Goal: Information Seeking & Learning: Compare options

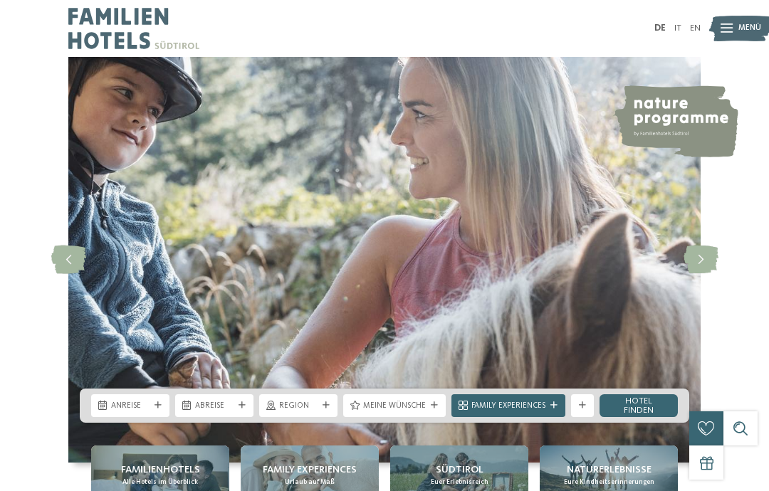
click at [697, 33] on link "EN" at bounding box center [695, 28] width 11 height 9
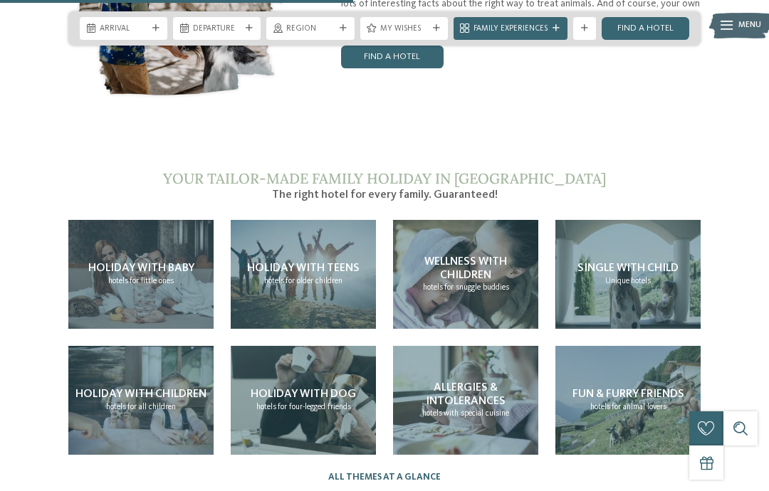
scroll to position [2301, 0]
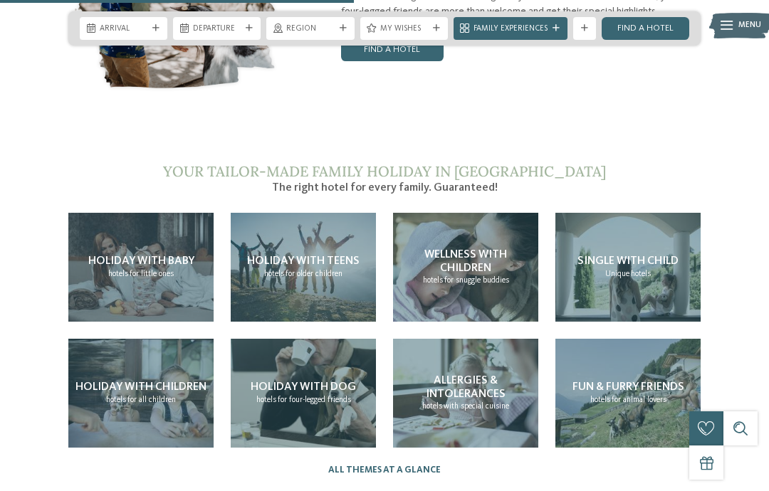
click at [169, 393] on span "Holiday with children" at bounding box center [141, 387] width 131 height 11
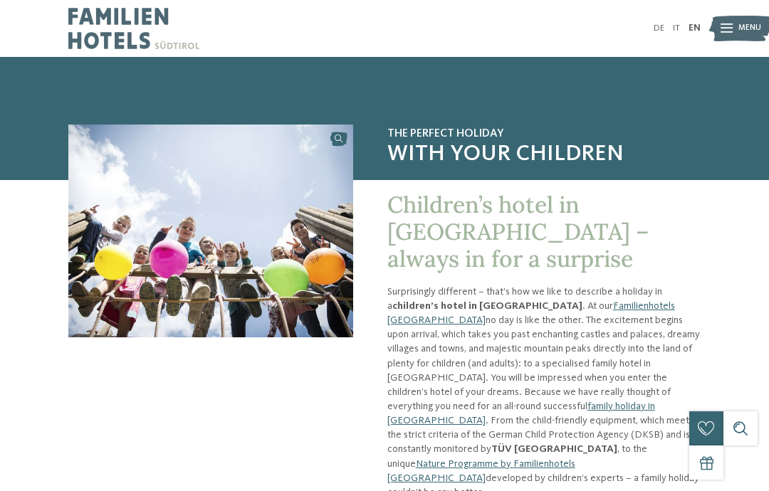
click at [753, 31] on span "Menu" at bounding box center [750, 28] width 23 height 11
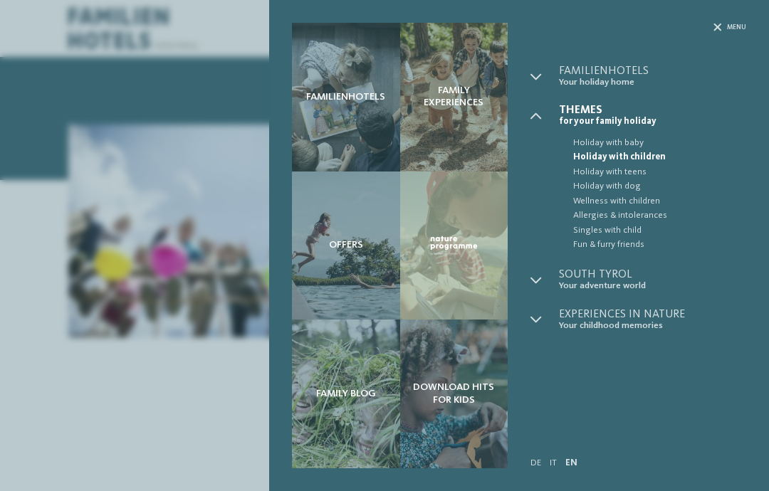
click at [534, 84] on div at bounding box center [545, 77] width 28 height 22
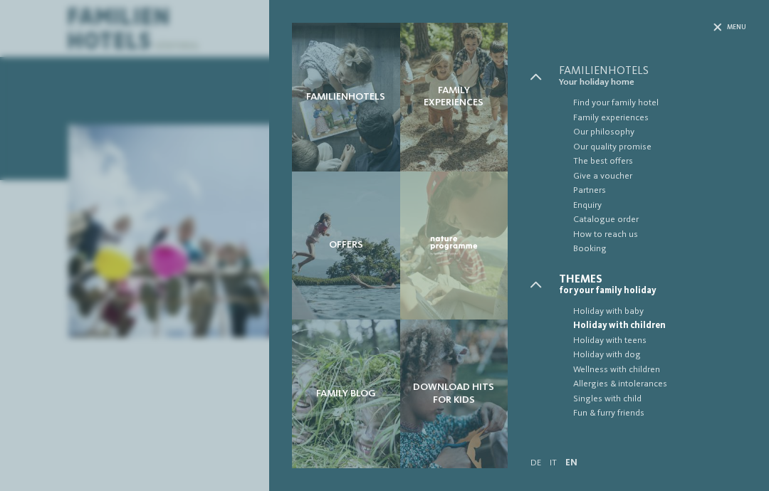
click at [645, 105] on span "Find your family hotel" at bounding box center [659, 103] width 173 height 14
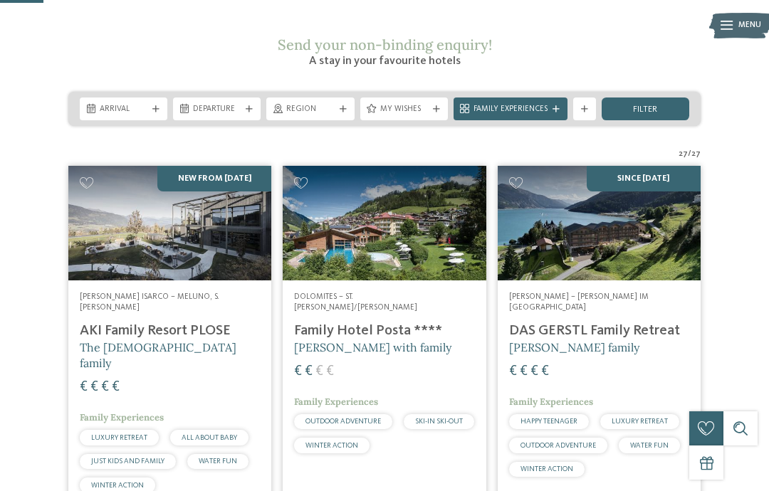
scroll to position [202, 0]
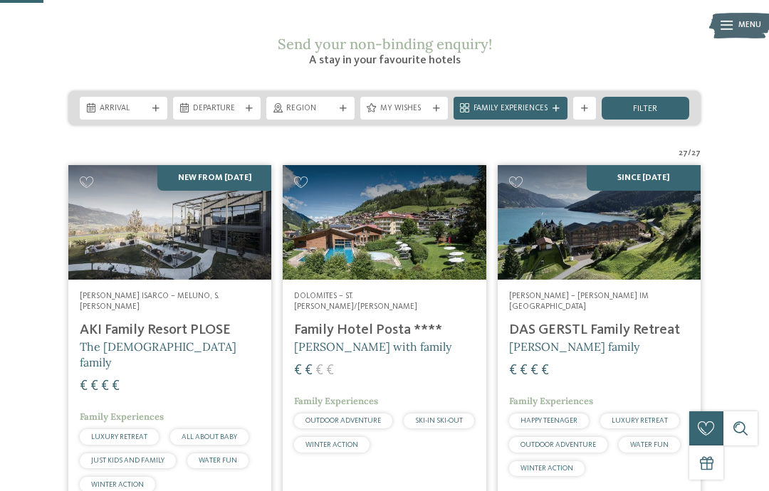
click at [425, 249] on img at bounding box center [384, 222] width 203 height 114
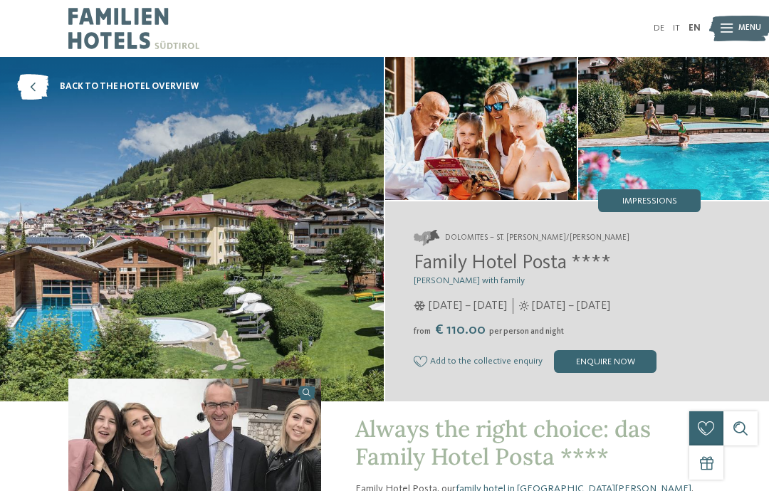
click at [711, 135] on img at bounding box center [674, 128] width 192 height 143
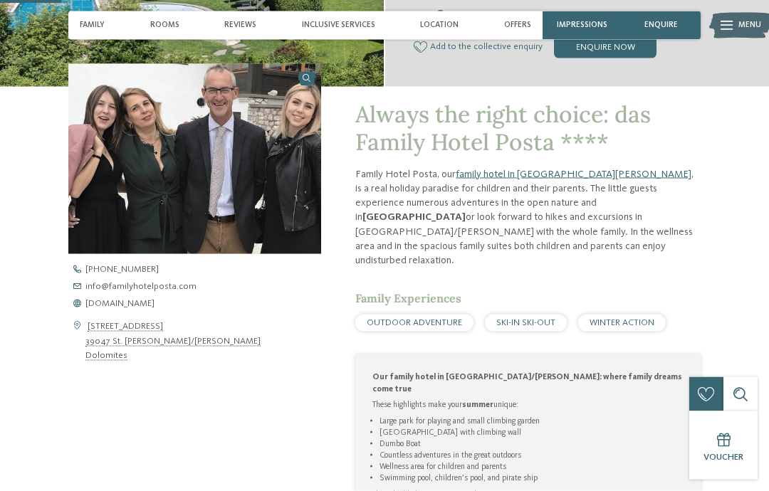
scroll to position [319, 0]
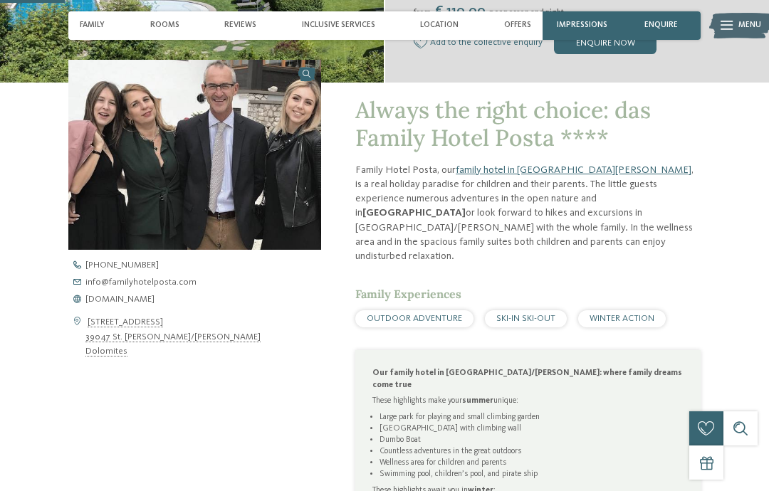
click at [155, 305] on span "www.familyhotelposta.com" at bounding box center [119, 300] width 69 height 9
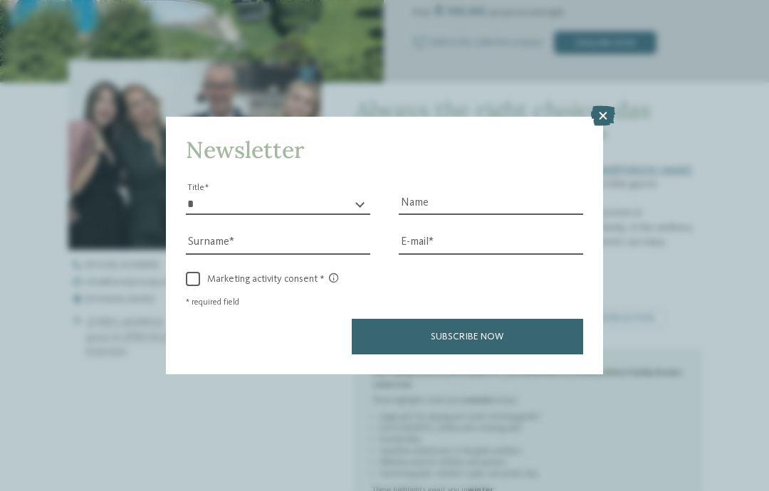
scroll to position [376, 0]
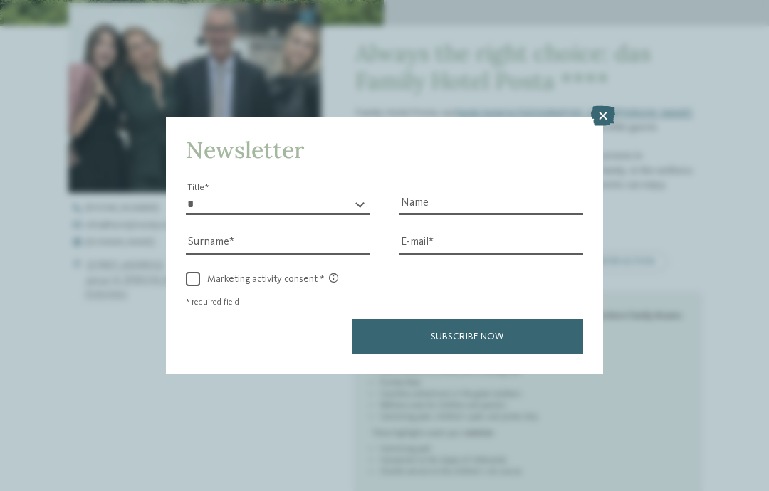
click at [602, 106] on icon at bounding box center [603, 116] width 24 height 20
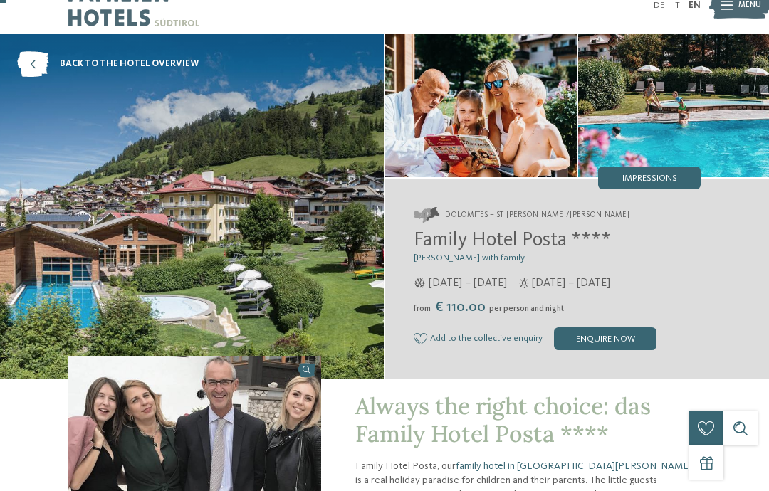
scroll to position [0, 0]
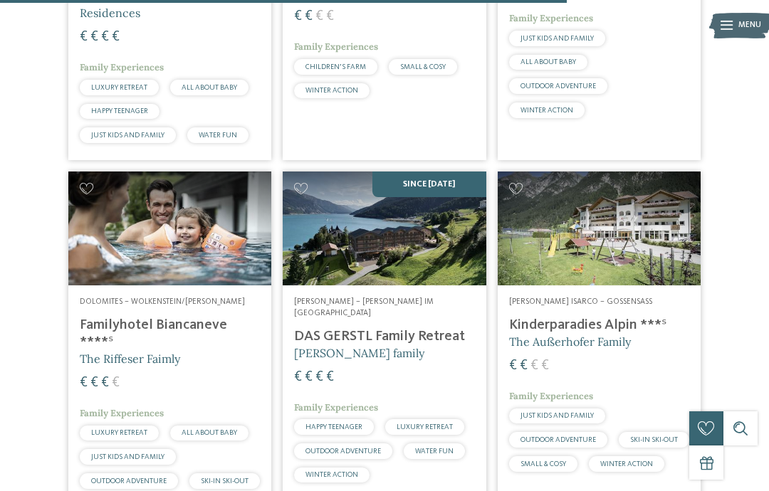
scroll to position [2710, 0]
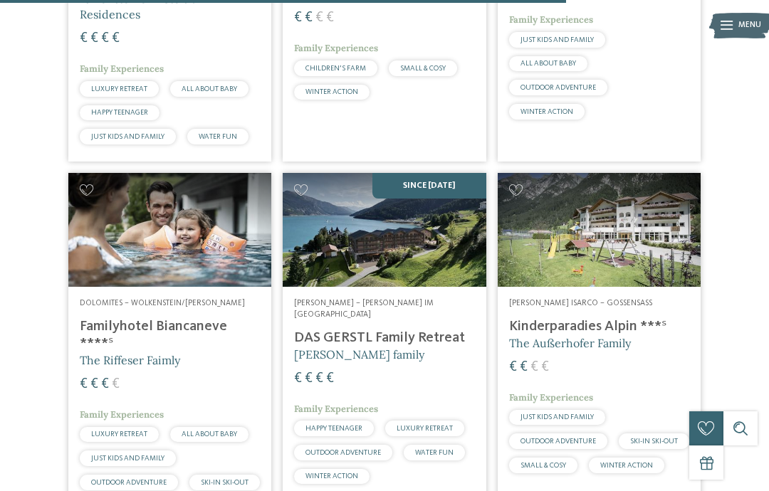
click at [201, 318] on h4 "Familyhotel Biancaneve ****ˢ" at bounding box center [170, 335] width 180 height 34
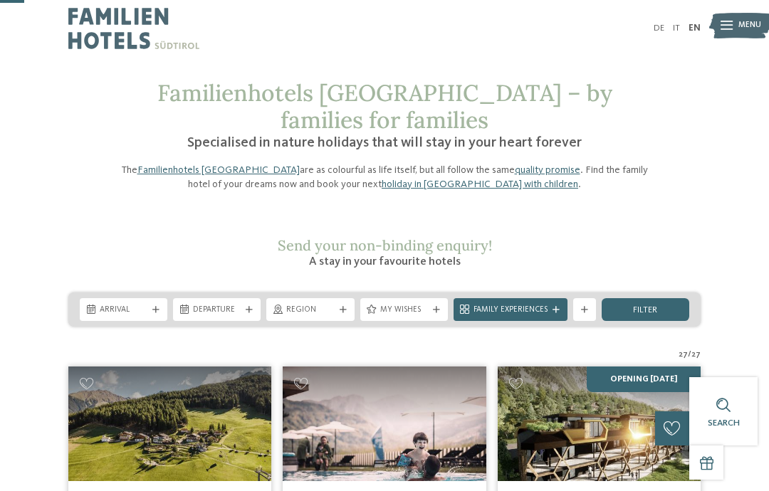
scroll to position [117, 0]
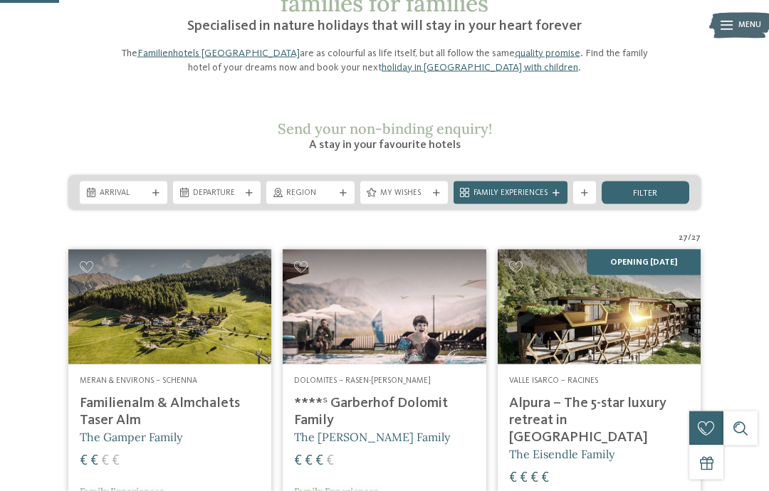
click at [115, 365] on div "Meran & Environs – Schenna Familienalm & Almchalets Taser Alm The Gamper Family…" at bounding box center [169, 463] width 203 height 197
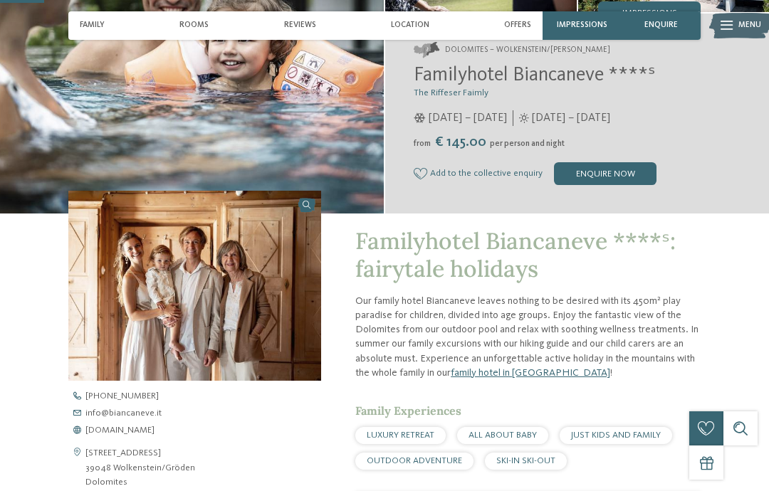
scroll to position [189, 0]
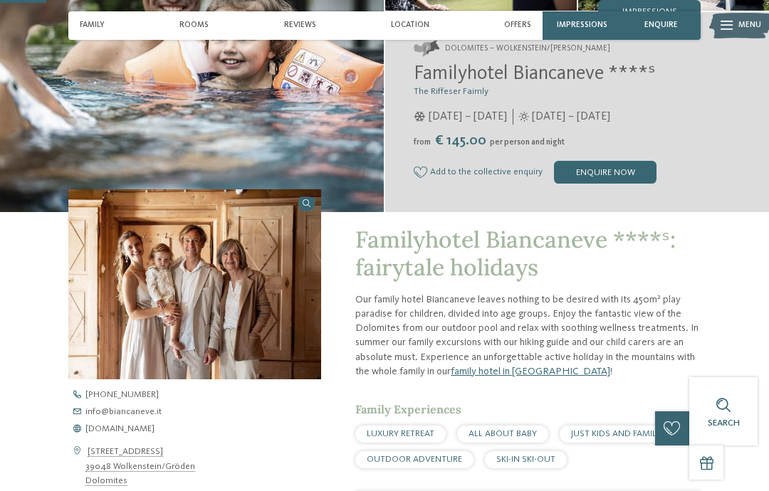
click at [137, 435] on span "www.biancaneve.it" at bounding box center [119, 429] width 69 height 9
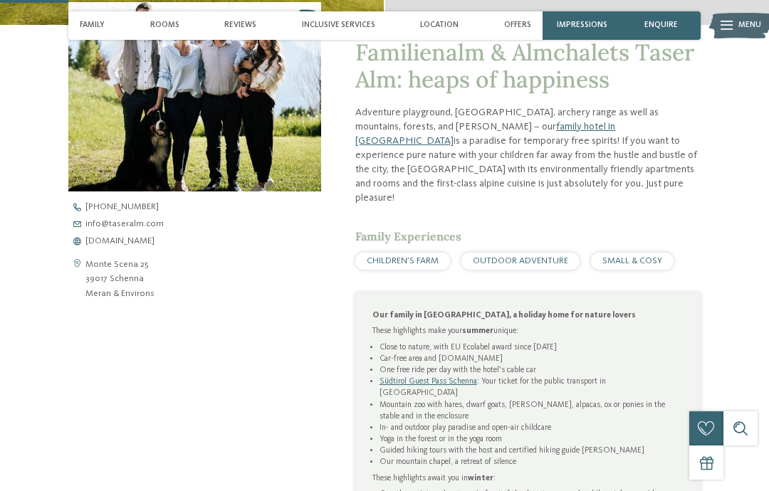
scroll to position [410, 0]
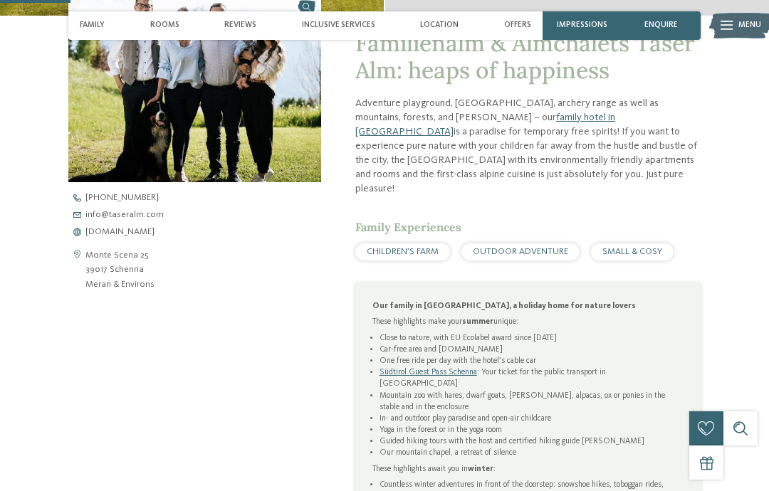
click at [111, 231] on span "www.taseralm.com" at bounding box center [119, 232] width 69 height 9
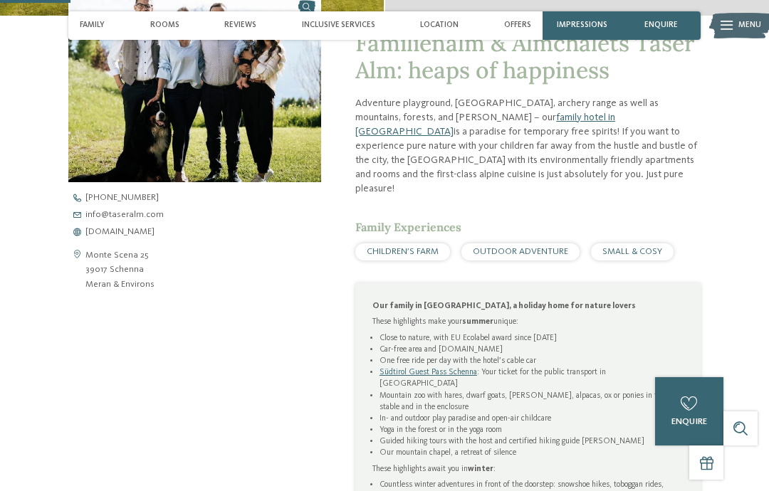
scroll to position [467, 0]
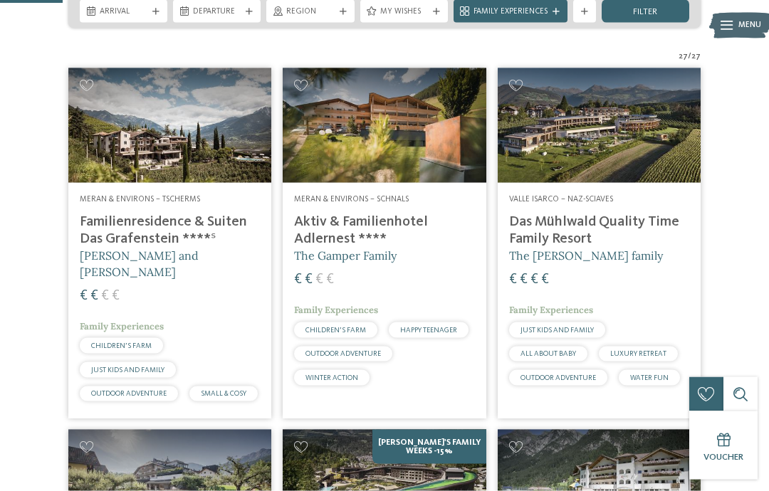
scroll to position [299, 0]
click at [402, 132] on img at bounding box center [384, 125] width 203 height 114
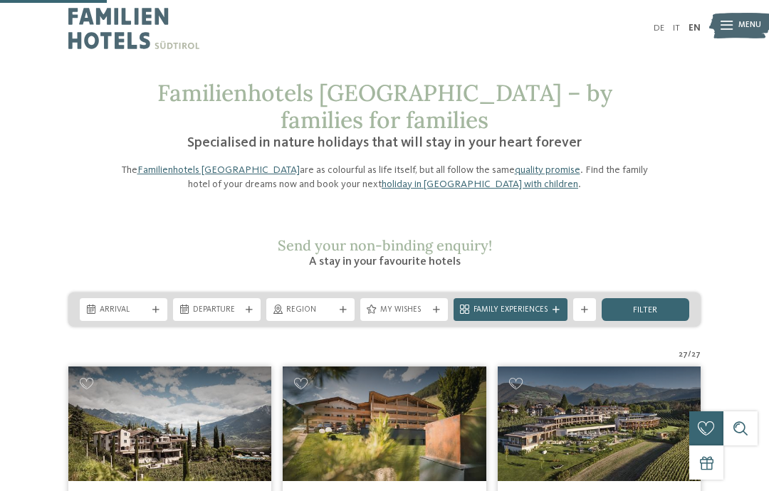
scroll to position [513, 0]
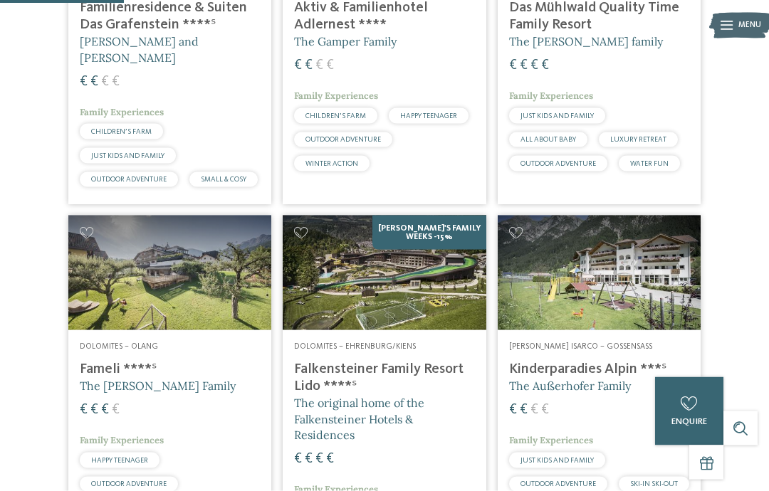
click at [130, 216] on img at bounding box center [169, 273] width 203 height 114
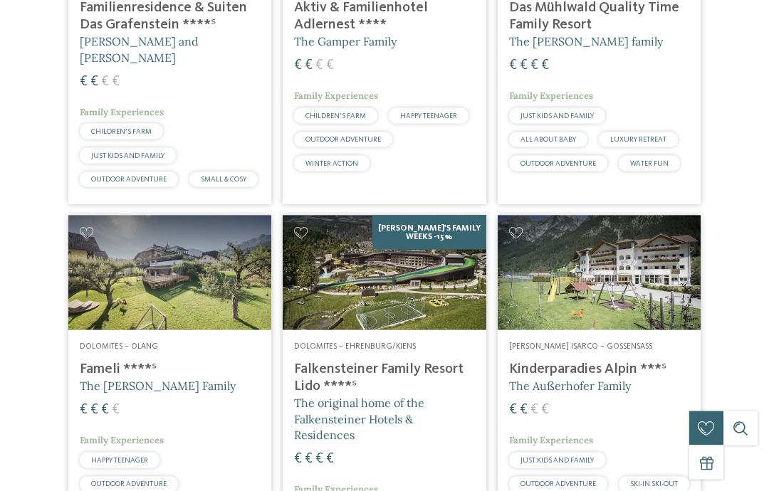
scroll to position [0, 0]
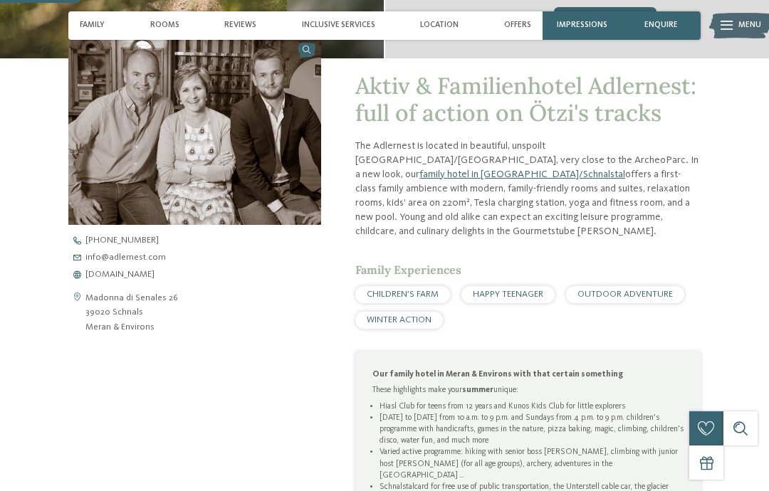
scroll to position [368, 0]
click at [152, 271] on span "www.adlernest.com" at bounding box center [119, 275] width 69 height 9
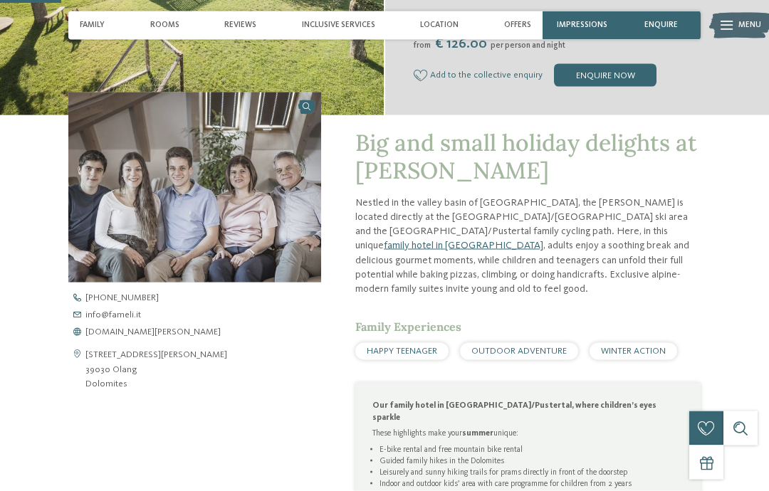
scroll to position [295, 0]
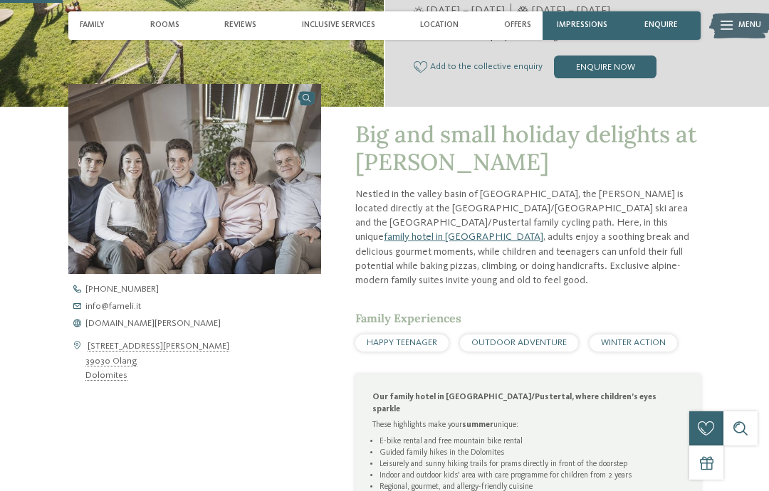
click at [128, 329] on span "www.fameli.it" at bounding box center [152, 324] width 135 height 9
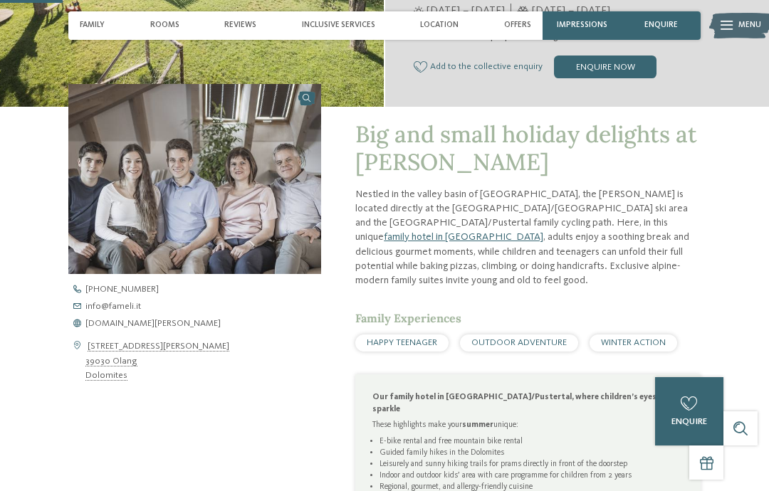
scroll to position [352, 0]
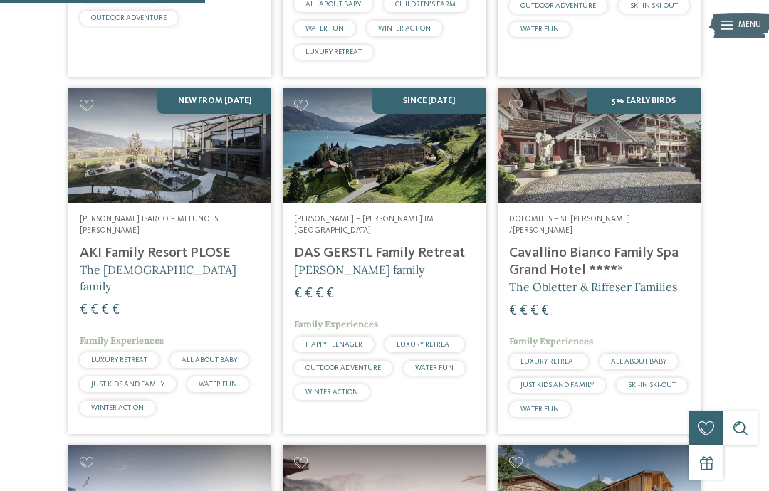
scroll to position [989, 0]
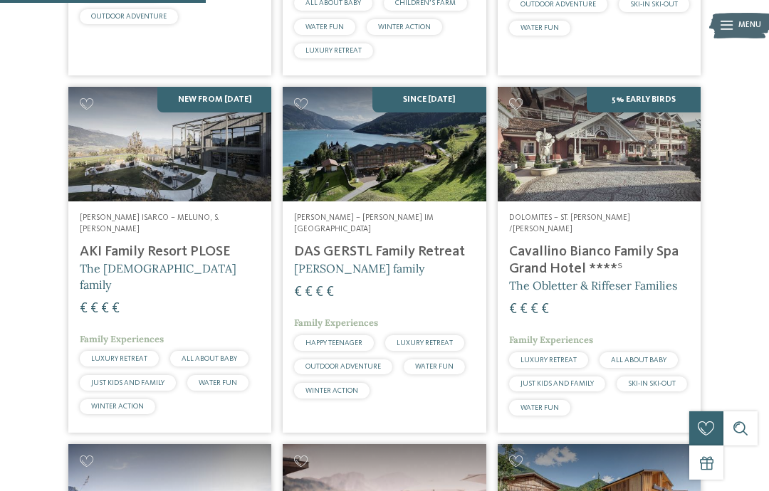
click at [618, 244] on h4 "Cavallino Bianco Family Spa Grand Hotel ****ˢ" at bounding box center [599, 261] width 180 height 34
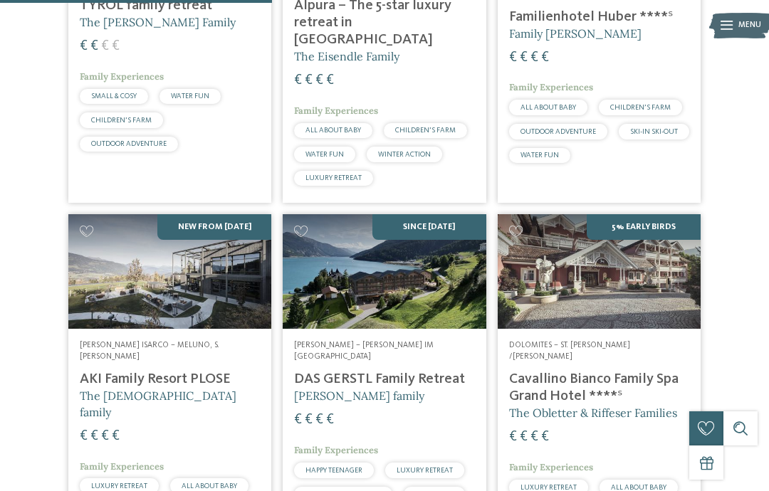
scroll to position [1285, 0]
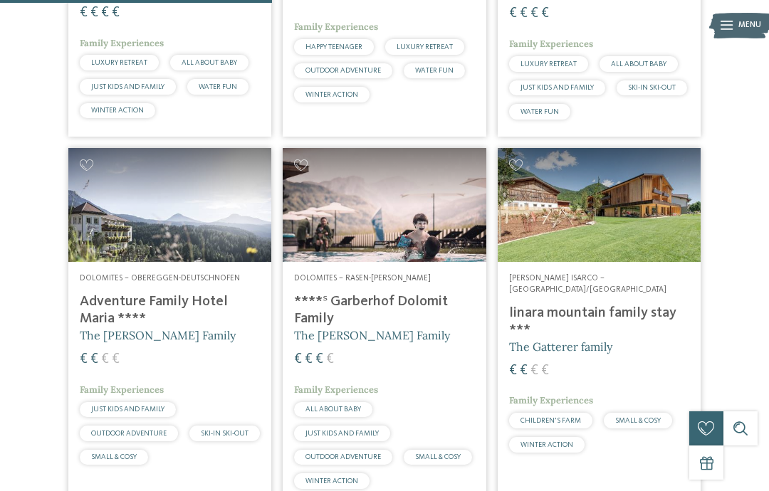
click at [105, 262] on div "Dolomites – Obereggen-Deutschnofen Adventure Family Hotel Maria **** The Kofler…" at bounding box center [169, 372] width 203 height 220
click at [429, 274] on address "Dolomites – Rasen-[PERSON_NAME]" at bounding box center [384, 279] width 180 height 11
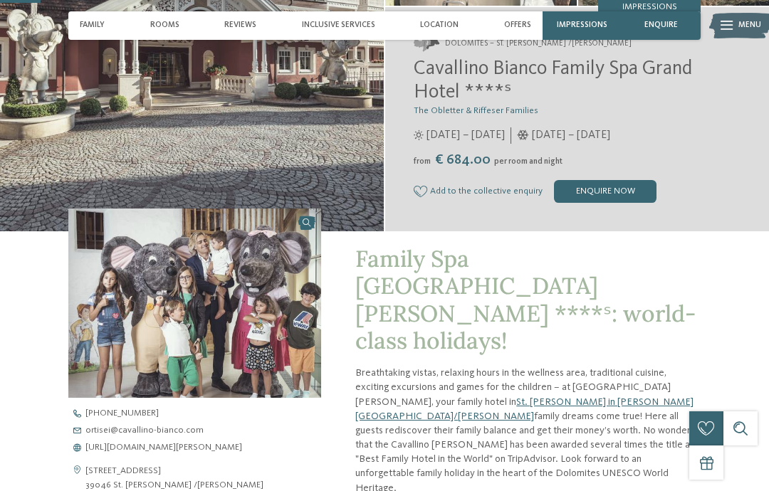
click at [214, 449] on span "https://www.cavallino-bianco.com/en/family-hotel-italy" at bounding box center [163, 448] width 157 height 9
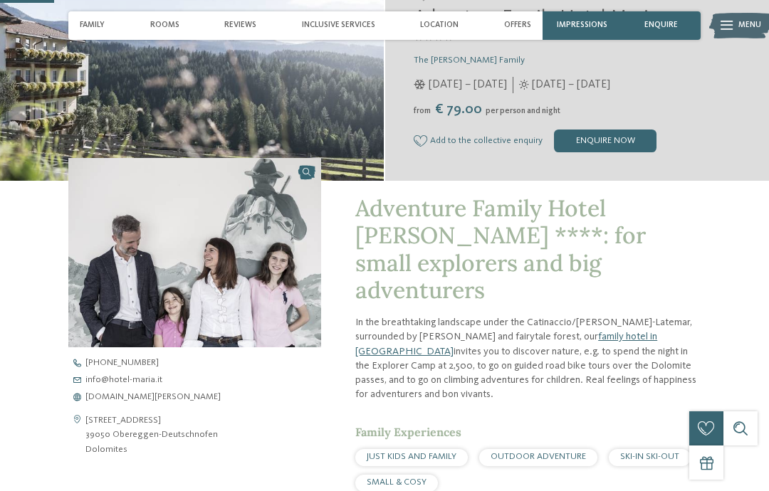
scroll to position [247, 0]
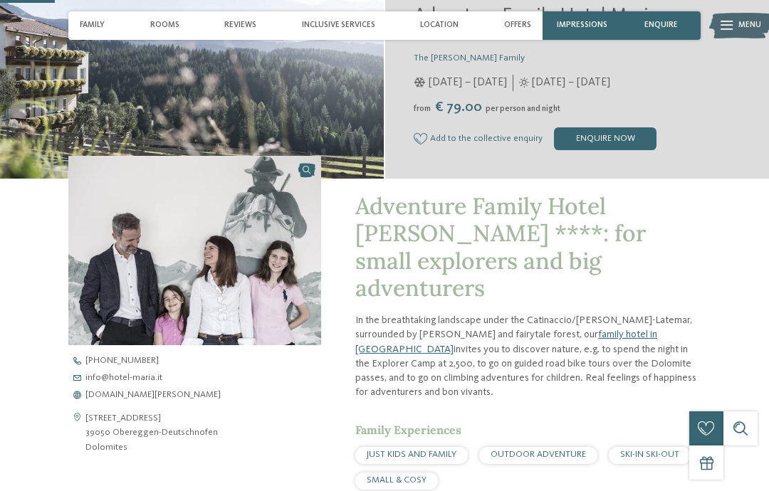
click at [145, 391] on span "www.hotel-maria.it" at bounding box center [152, 395] width 135 height 9
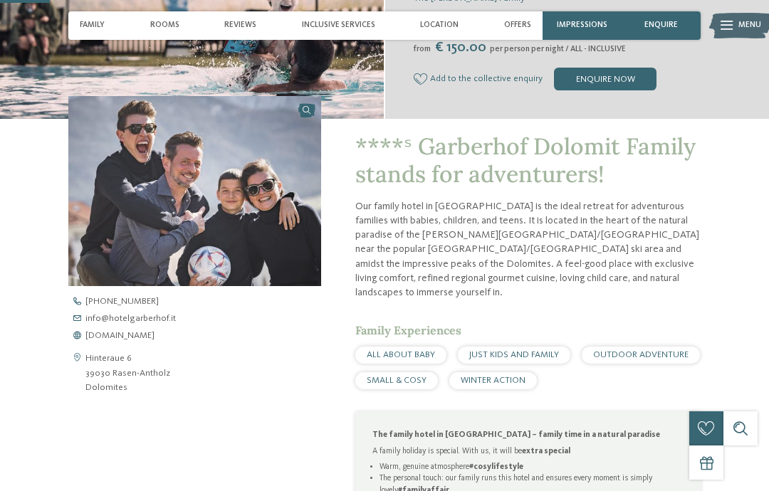
scroll to position [283, 0]
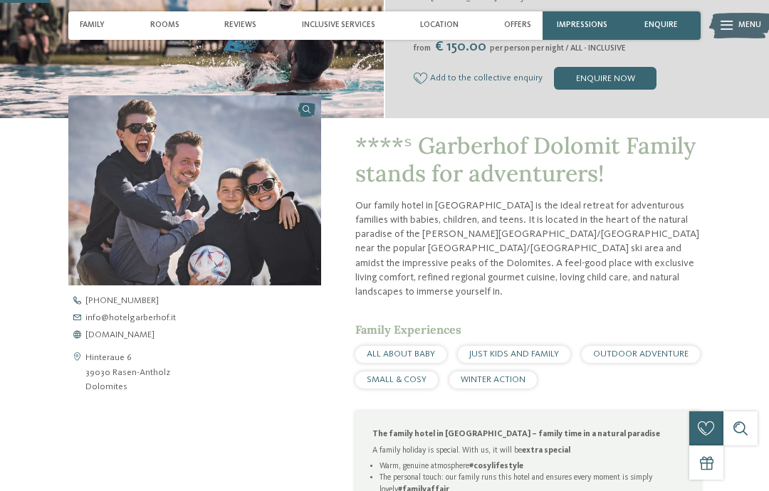
click at [155, 340] on span "www.hotelgarberhof.it" at bounding box center [119, 335] width 69 height 9
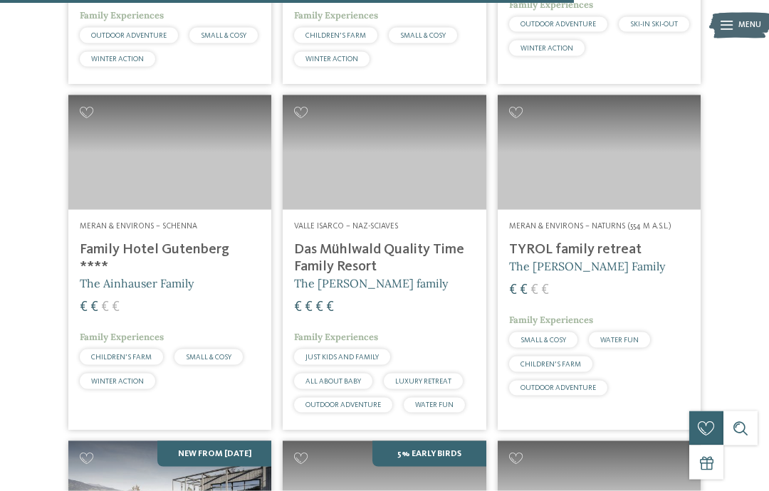
scroll to position [2730, 0]
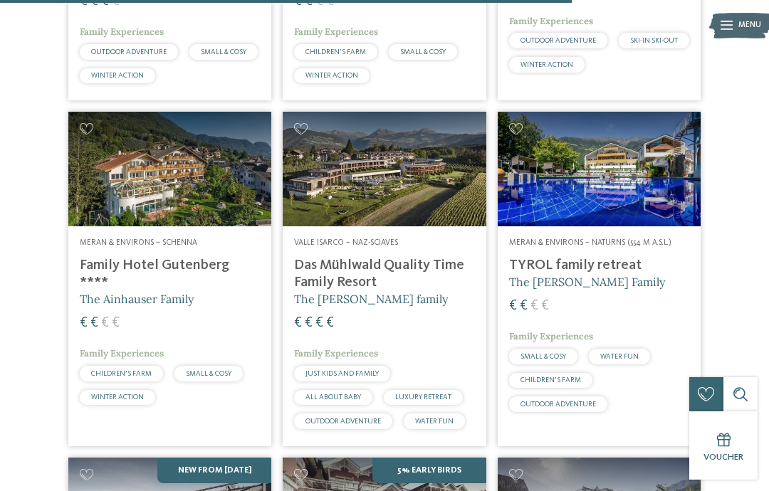
click at [115, 239] on span "Meran & Environs – Schenna" at bounding box center [139, 243] width 118 height 9
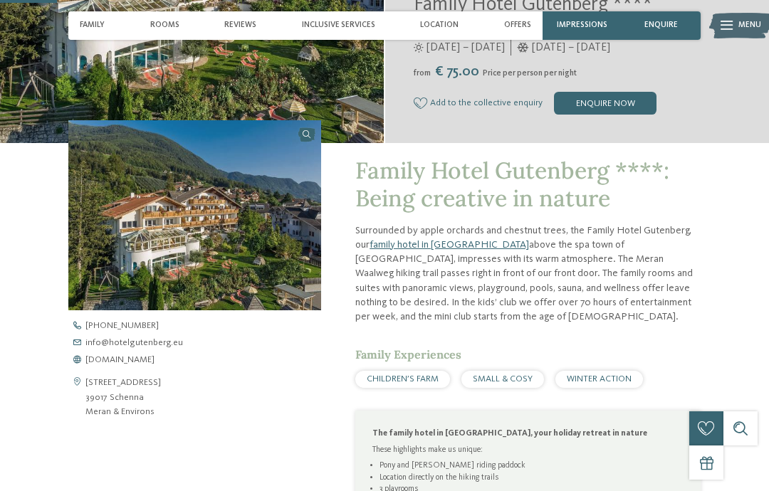
scroll to position [259, 0]
click at [150, 365] on span "[DOMAIN_NAME]" at bounding box center [119, 359] width 69 height 9
